Goal: Task Accomplishment & Management: Manage account settings

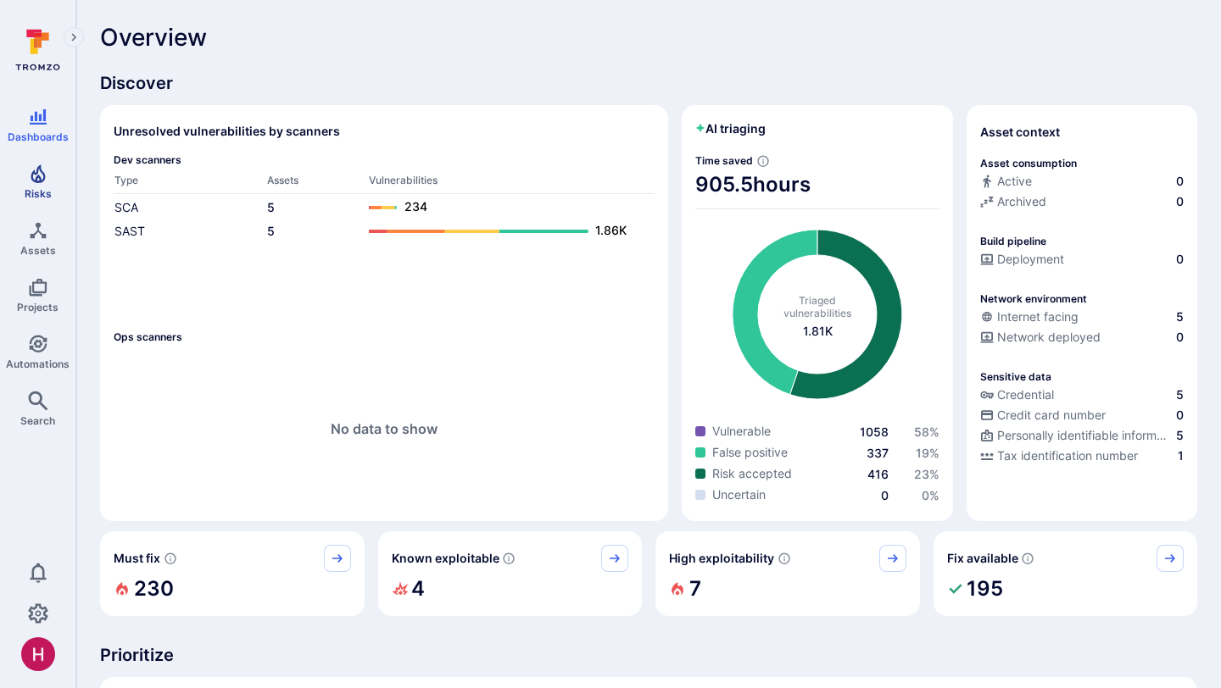
click at [39, 177] on icon "Risks" at bounding box center [38, 173] width 14 height 19
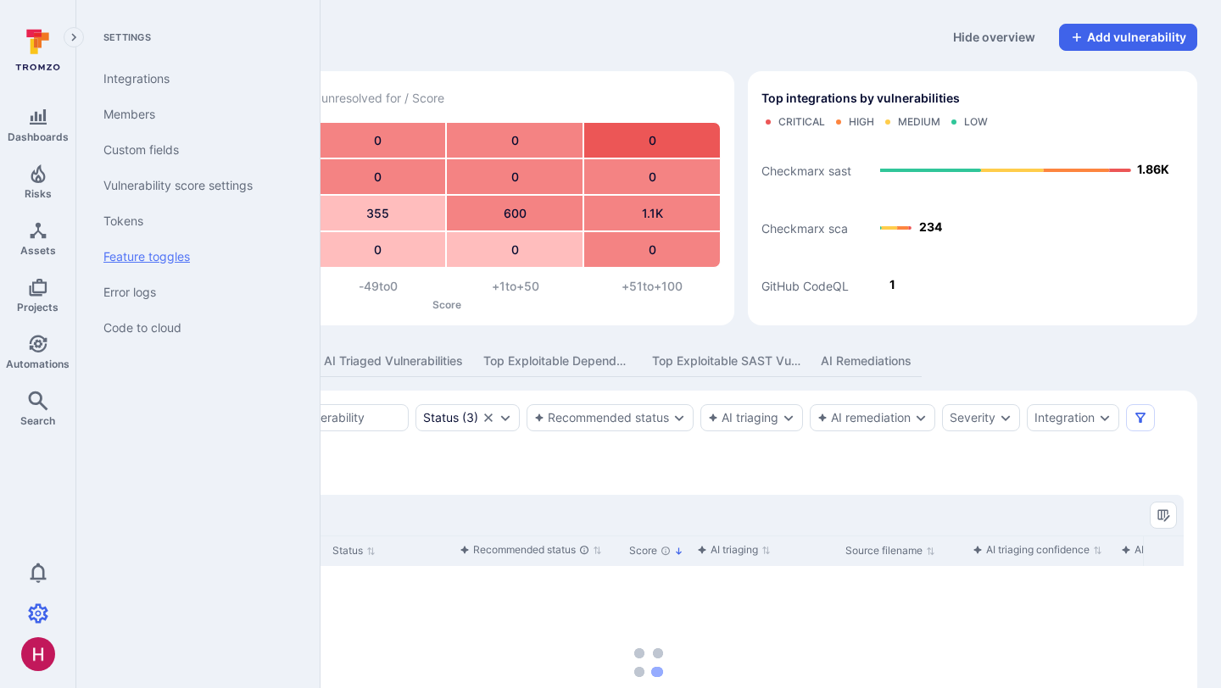
click at [178, 259] on link "Feature toggles" at bounding box center [194, 257] width 209 height 36
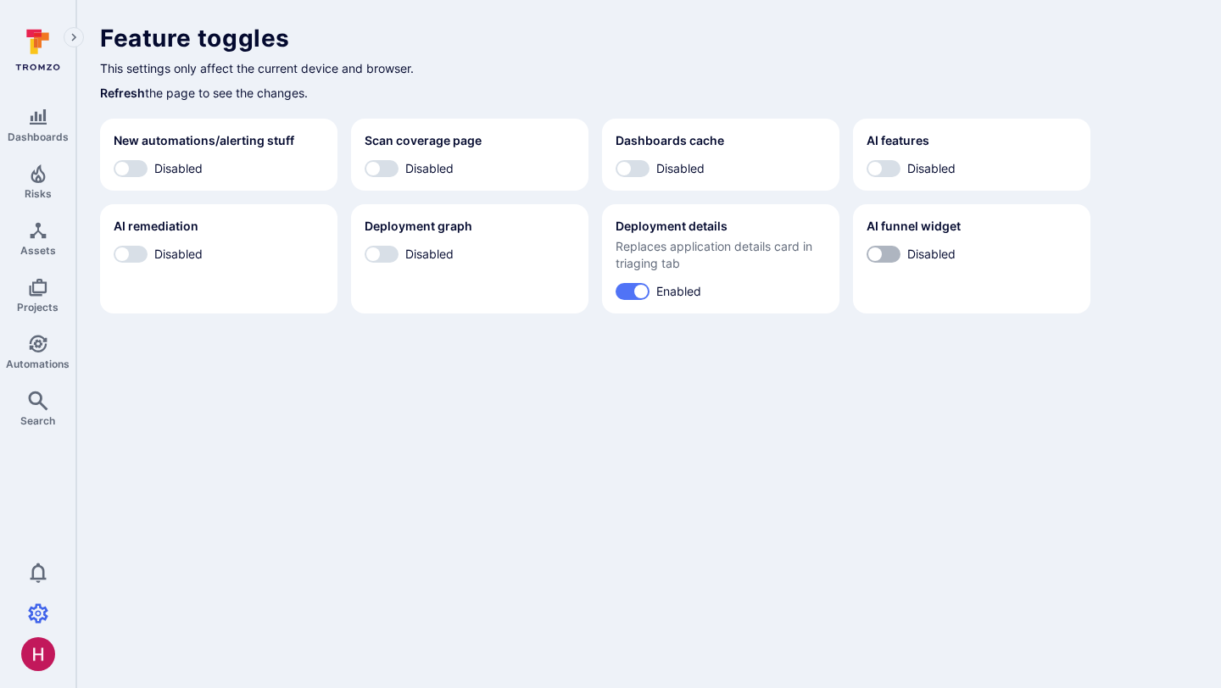
click at [890, 252] on input "Disabled" at bounding box center [874, 254] width 51 height 17
checkbox input "true"
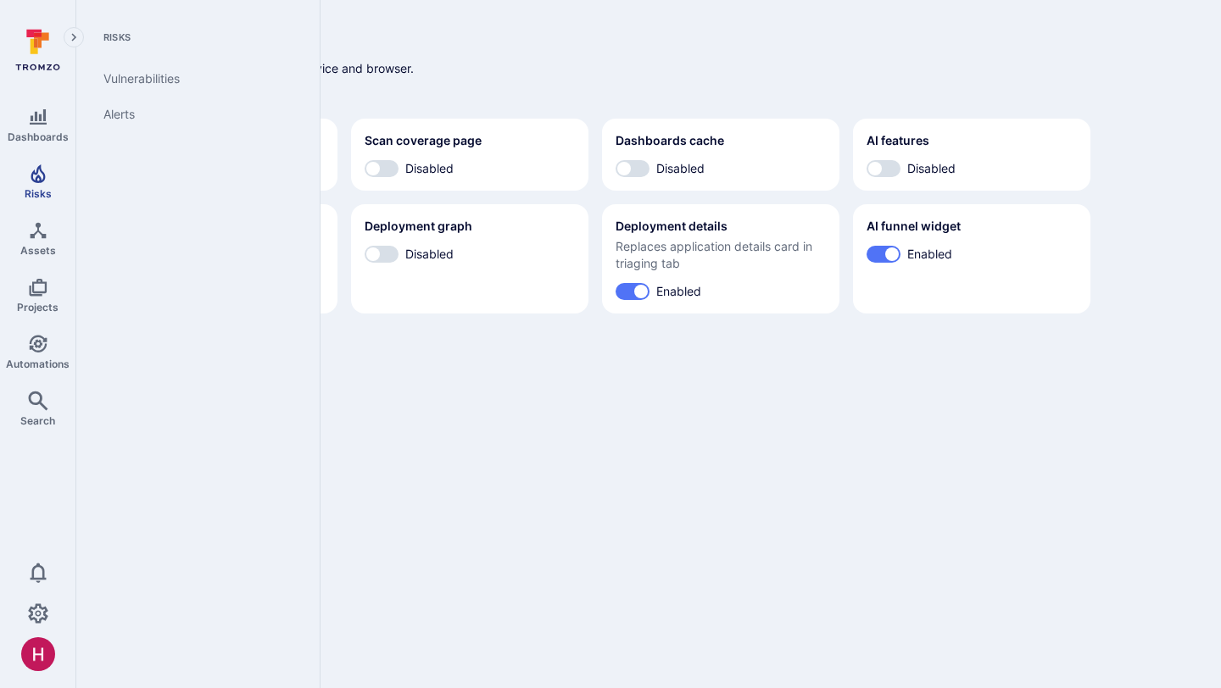
click at [45, 175] on icon "Risks" at bounding box center [38, 174] width 20 height 20
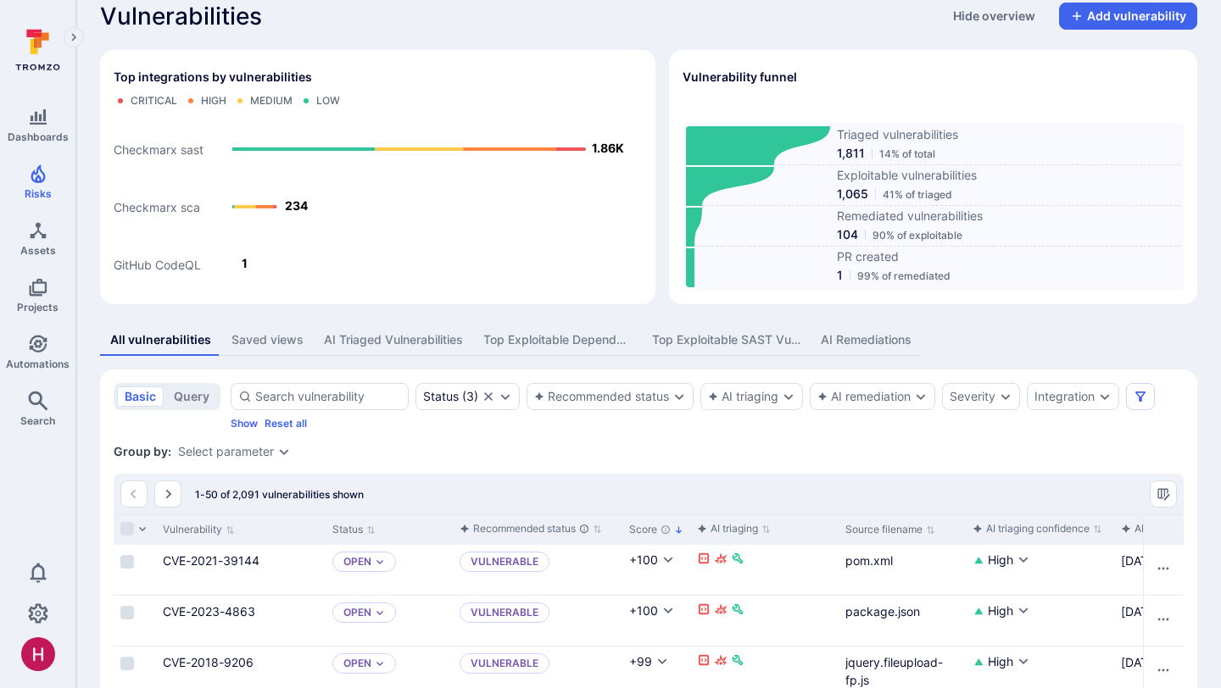
scroll to position [23, 0]
